Goal: Transaction & Acquisition: Purchase product/service

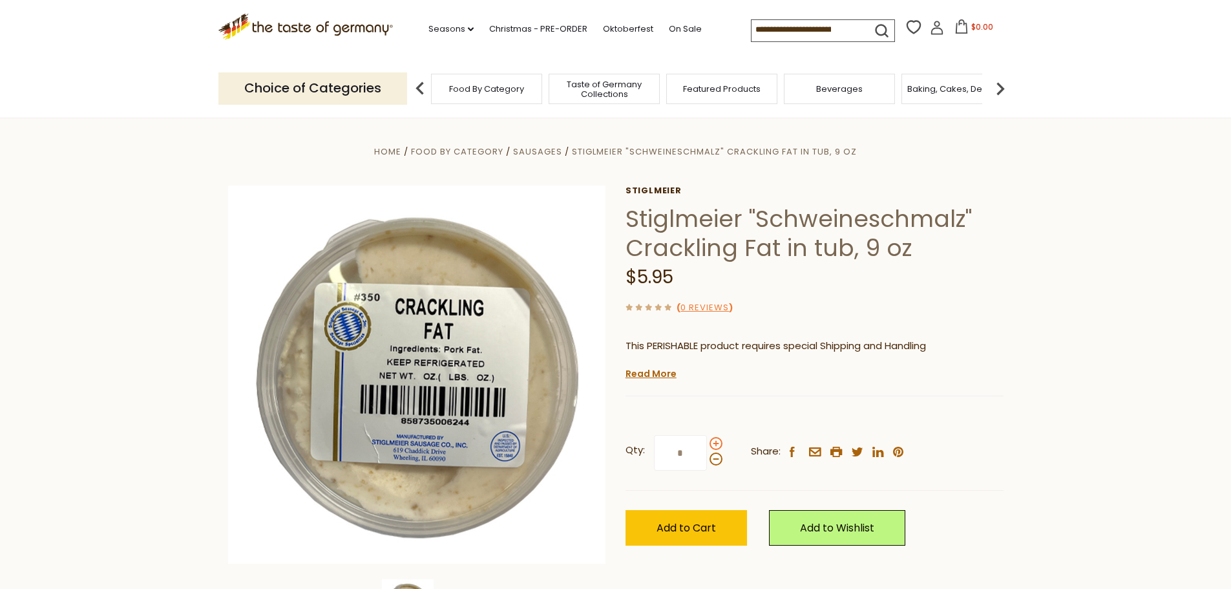
click at [715, 442] on span at bounding box center [715, 443] width 13 height 13
click at [707, 442] on input "*" at bounding box center [680, 453] width 53 height 36
click at [714, 461] on span at bounding box center [715, 458] width 13 height 13
click at [707, 461] on input "*" at bounding box center [680, 453] width 53 height 36
type input "*"
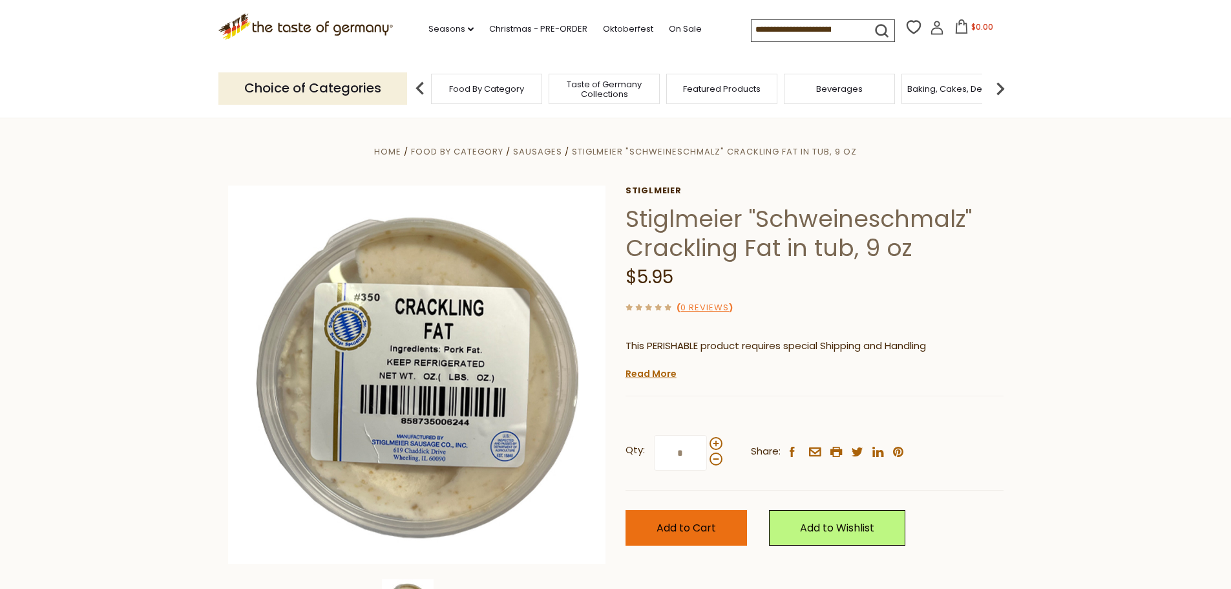
click at [674, 530] on span "Add to Cart" at bounding box center [685, 527] width 59 height 15
click at [466, 88] on span "Food By Category" at bounding box center [486, 89] width 75 height 10
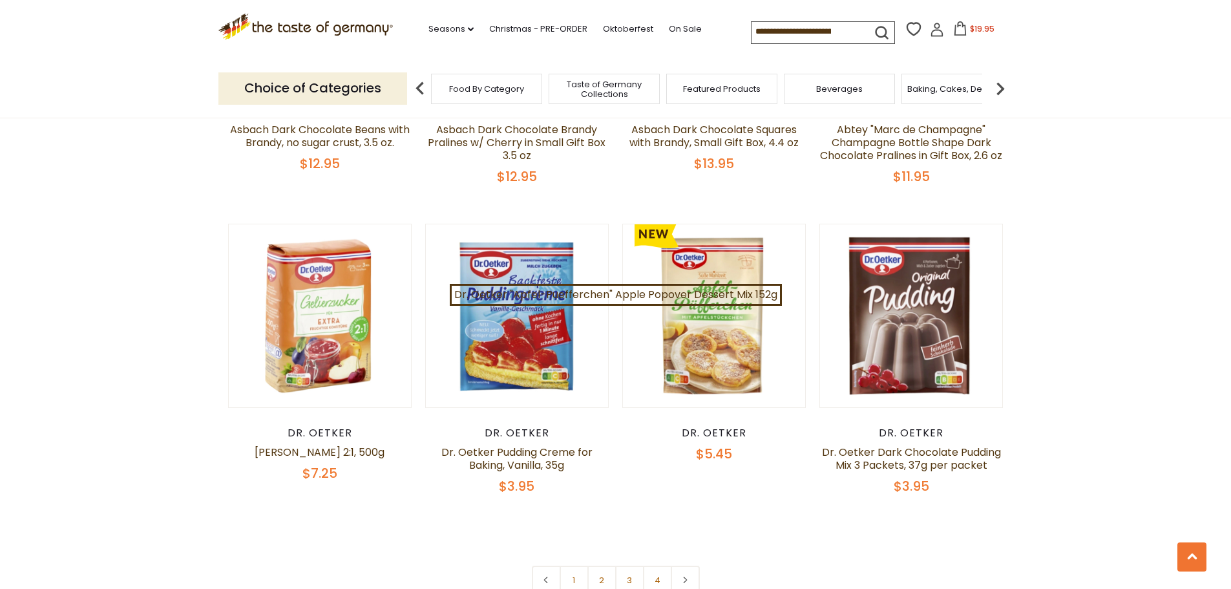
scroll to position [2713, 0]
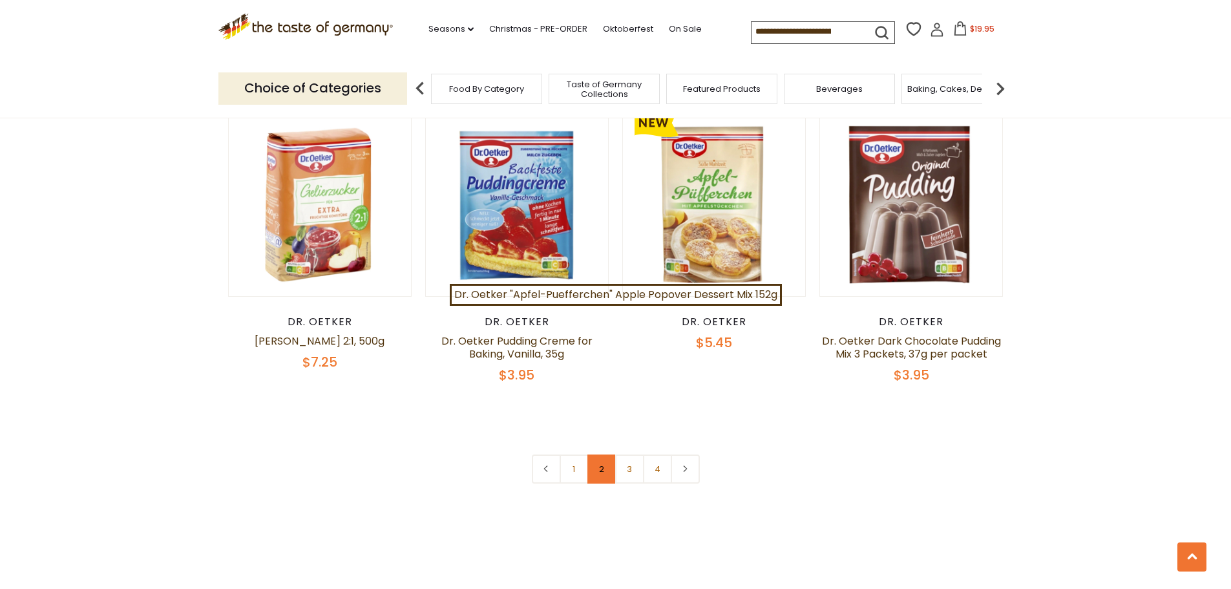
click at [598, 454] on link "2" at bounding box center [601, 468] width 29 height 29
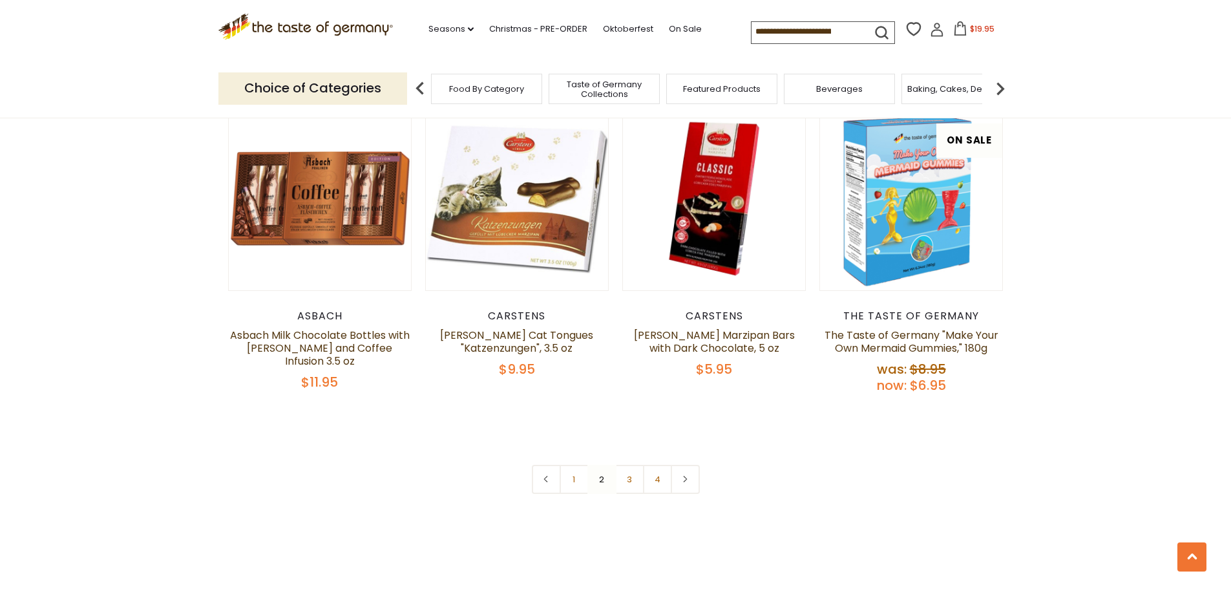
scroll to position [2915, 0]
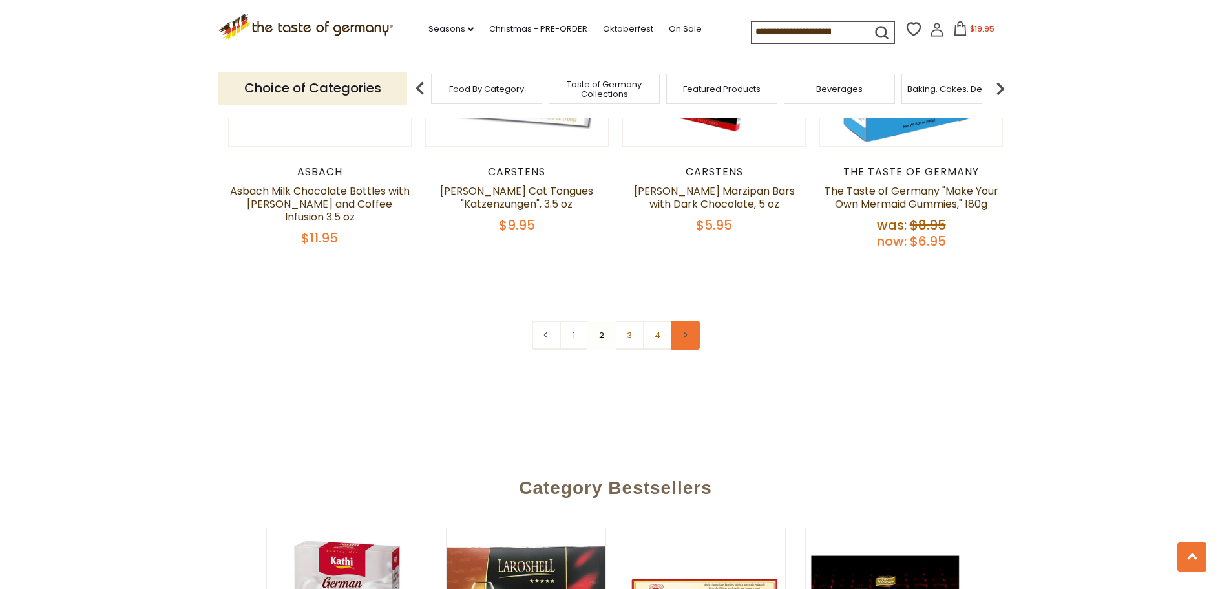
click at [690, 320] on link at bounding box center [685, 334] width 29 height 29
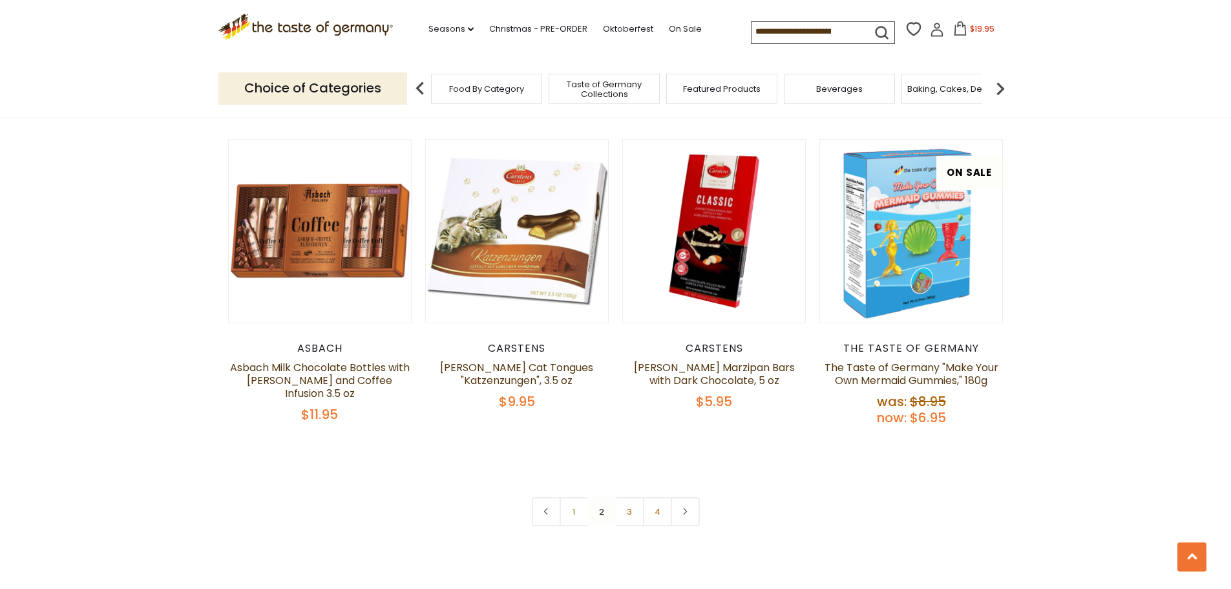
scroll to position [2907, 0]
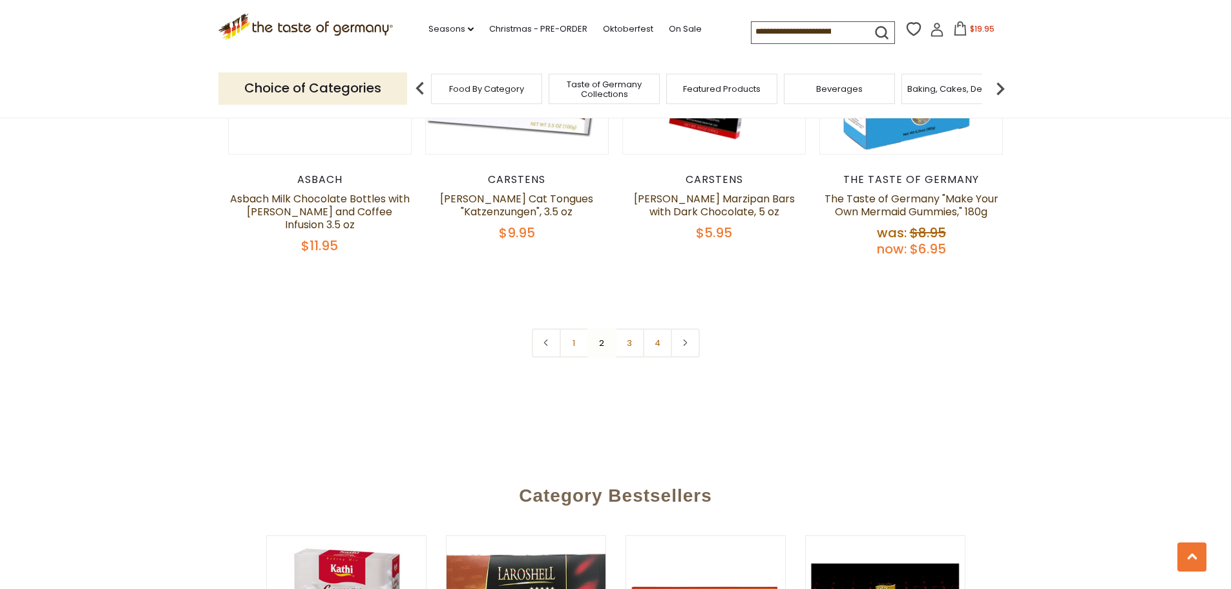
click at [694, 328] on link at bounding box center [685, 342] width 29 height 29
click at [601, 328] on nav "1 2 3 4" at bounding box center [616, 342] width 168 height 29
click at [631, 328] on link "3" at bounding box center [629, 342] width 29 height 29
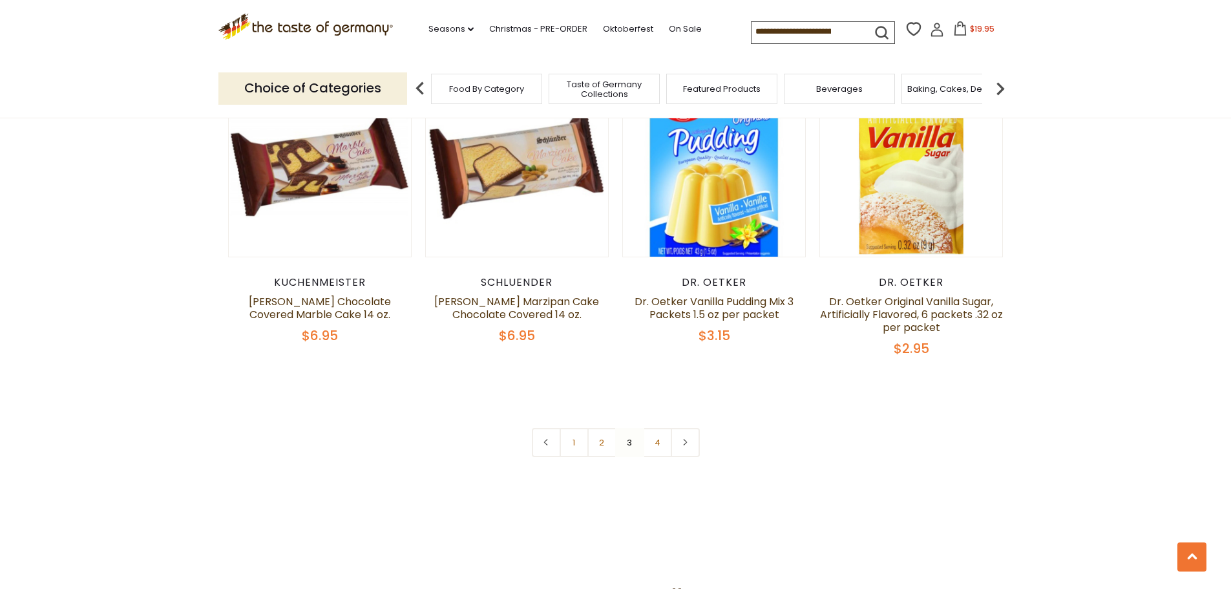
scroll to position [2850, 0]
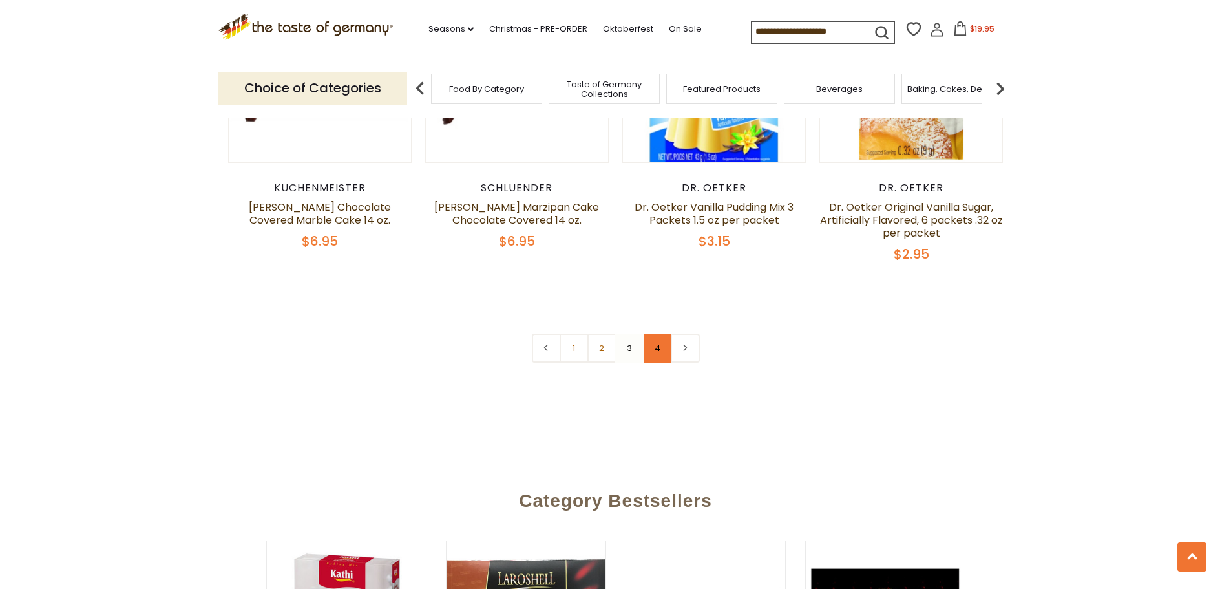
click at [658, 333] on link "4" at bounding box center [657, 347] width 29 height 29
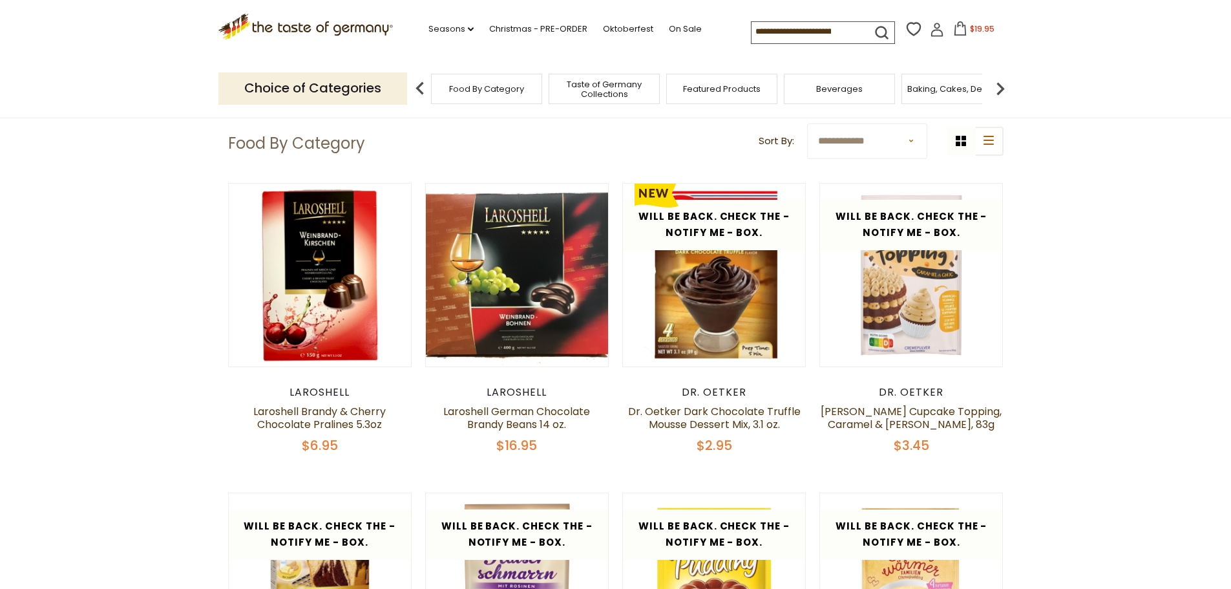
scroll to position [0, 0]
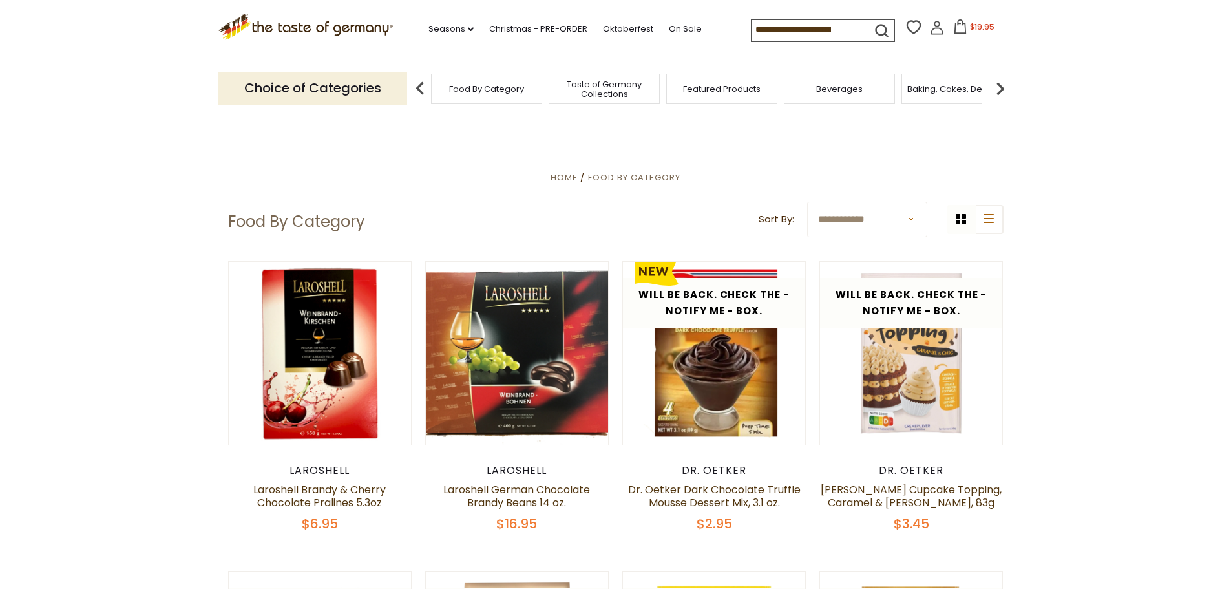
click at [976, 30] on span "$19.95" at bounding box center [982, 26] width 25 height 11
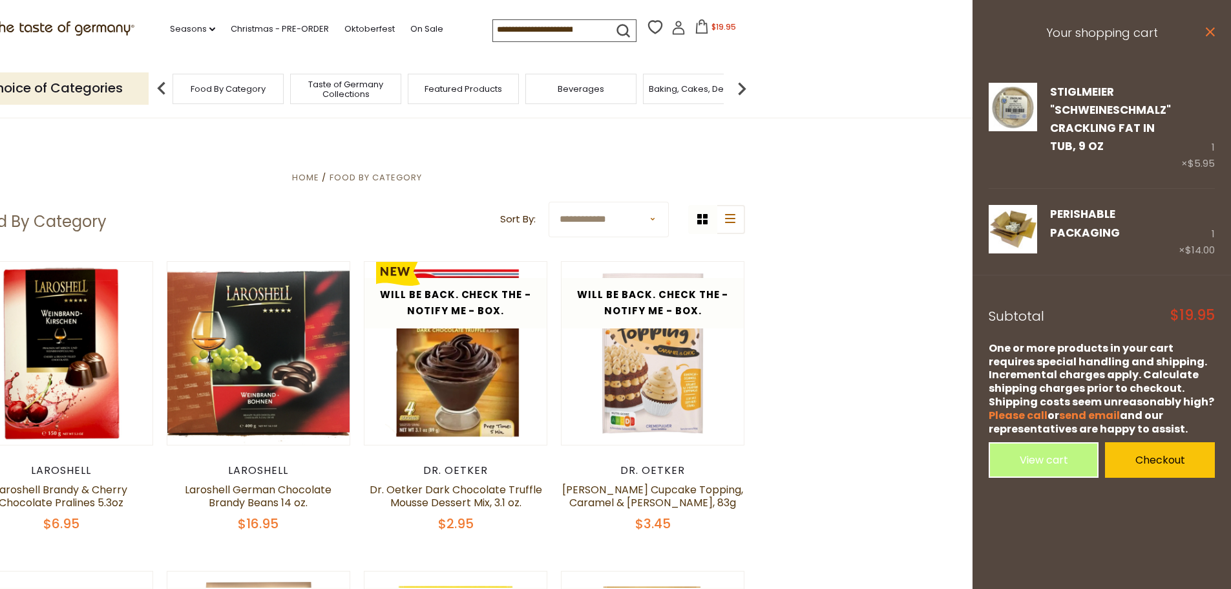
click at [1213, 30] on icon "close" at bounding box center [1210, 32] width 10 height 10
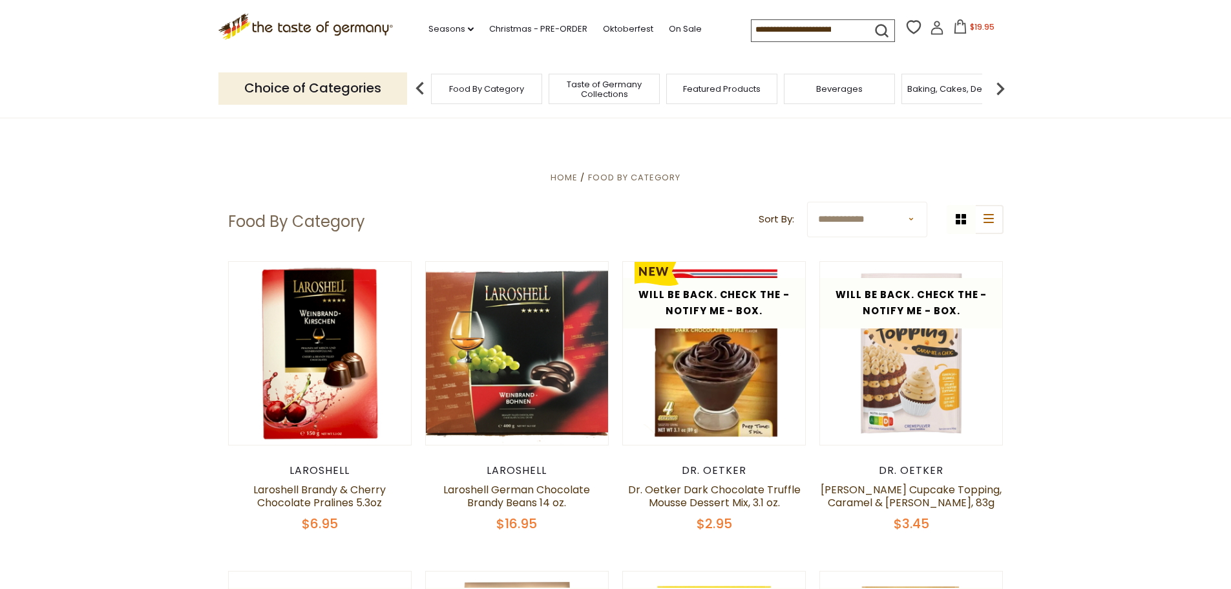
click at [955, 25] on icon at bounding box center [960, 26] width 12 height 14
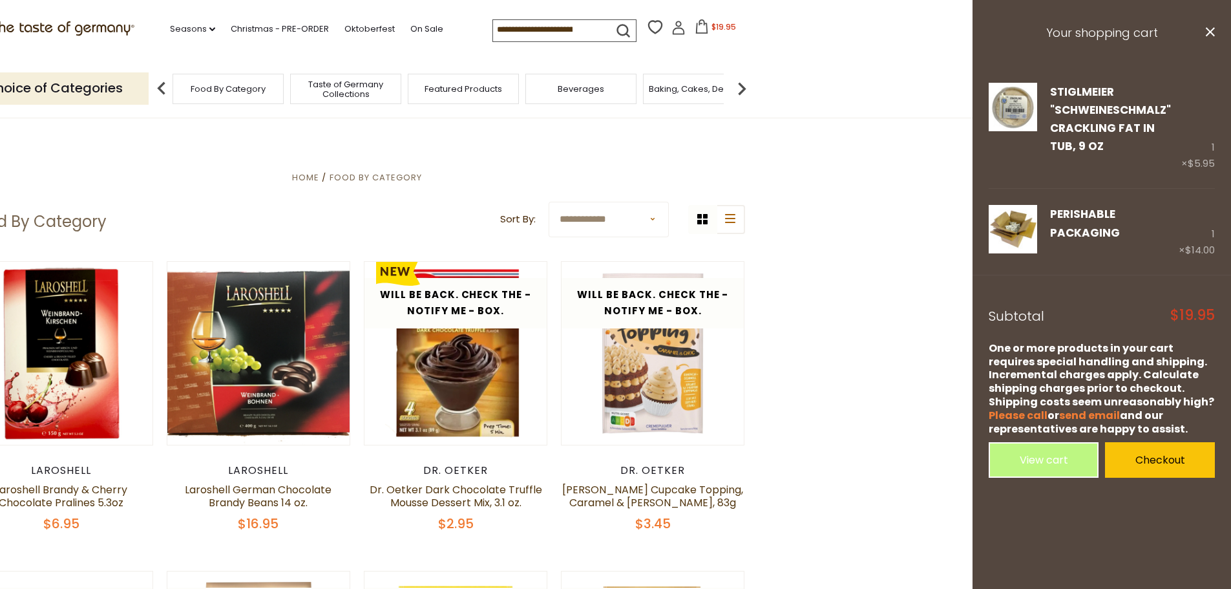
click at [1214, 32] on h3 "Your shopping cart" at bounding box center [1101, 33] width 258 height 67
click at [1211, 31] on icon at bounding box center [1209, 31] width 9 height 9
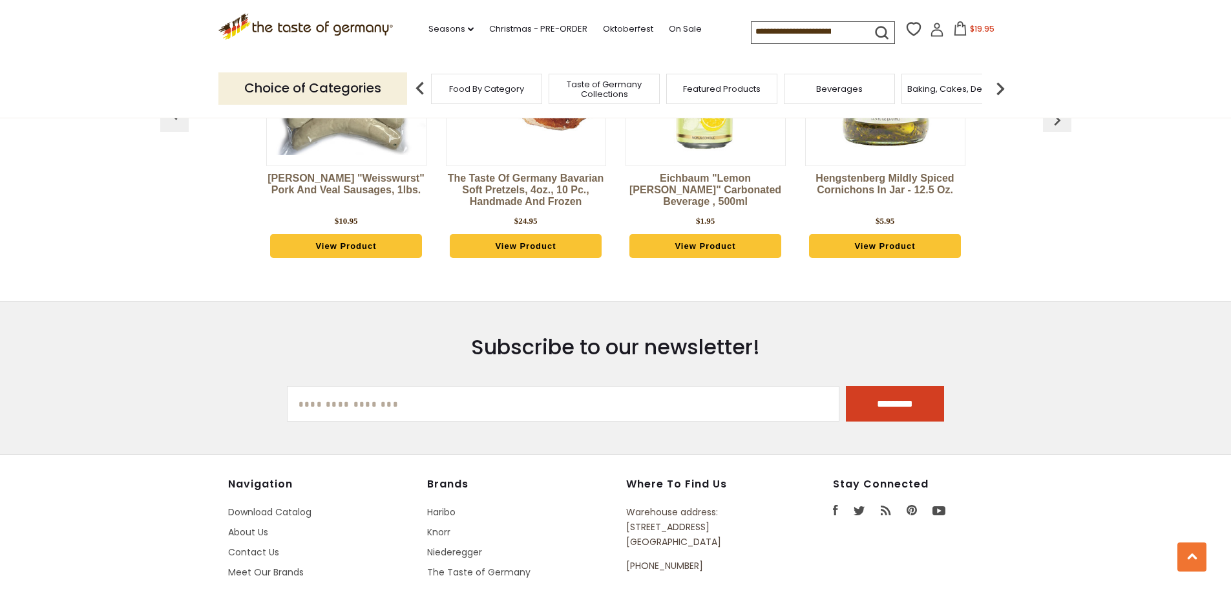
scroll to position [1680, 0]
